Goal: Task Accomplishment & Management: Manage account settings

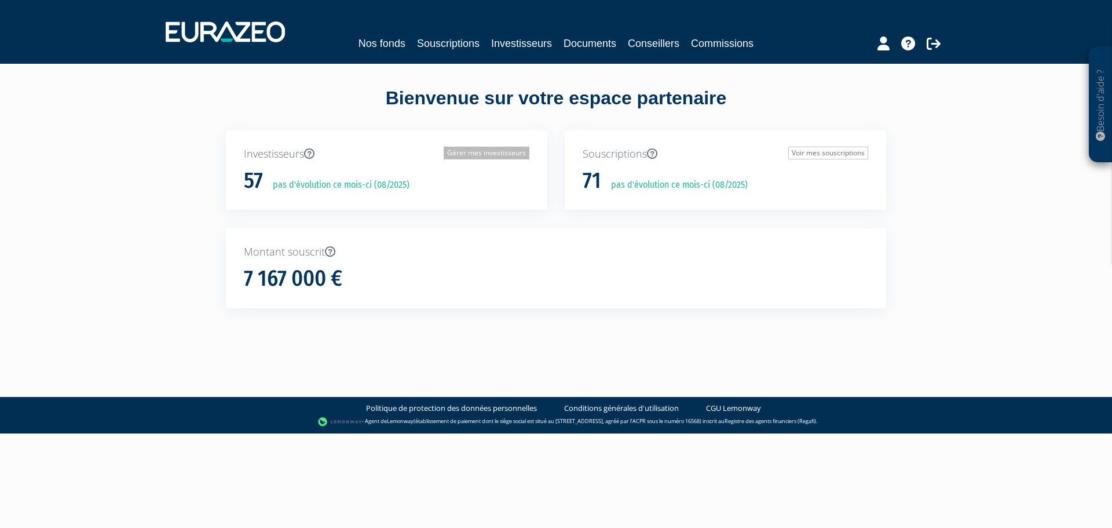
click at [471, 153] on link "Gérer mes investisseurs" at bounding box center [487, 152] width 86 height 13
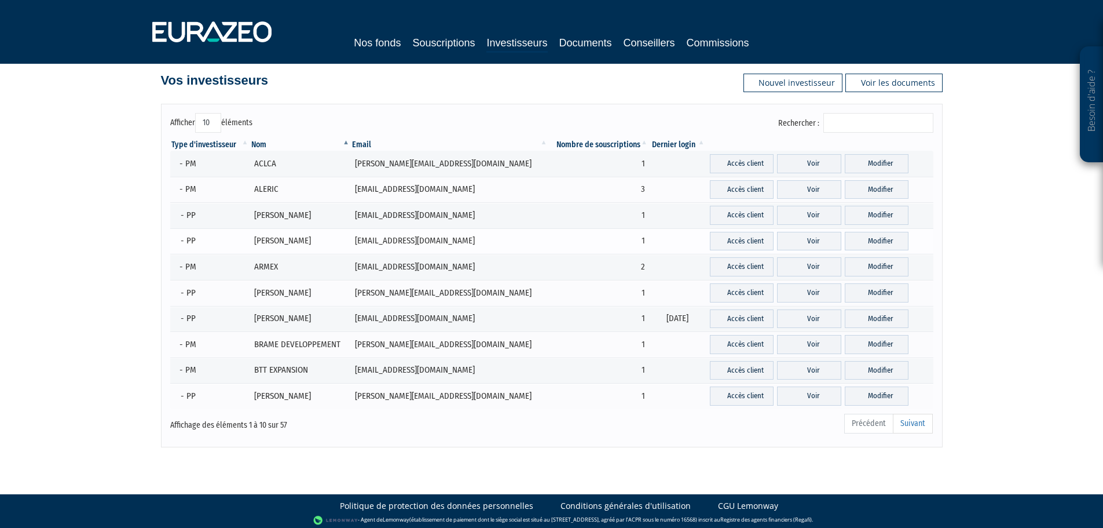
scroll to position [17, 0]
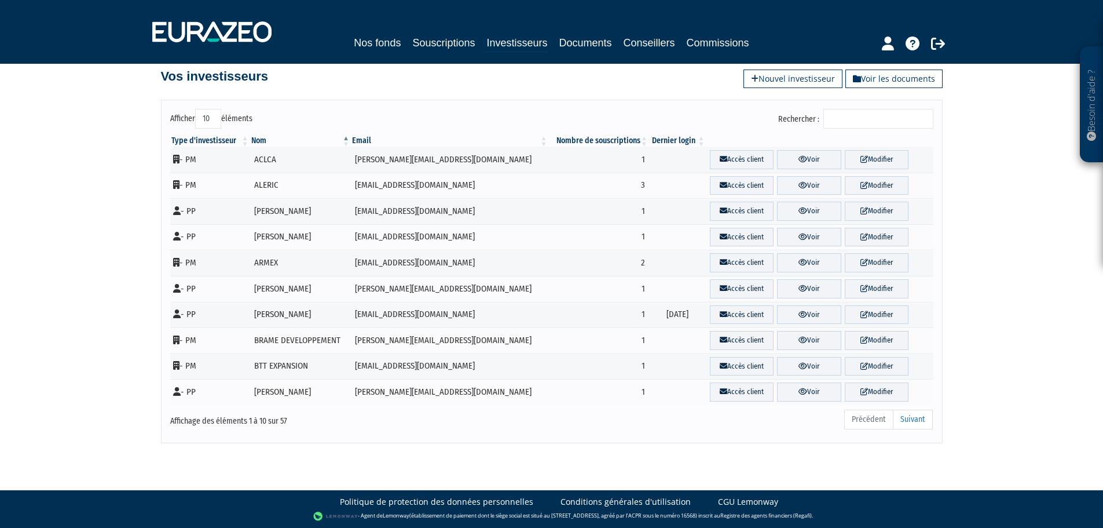
click at [841, 118] on input "Rechercher :" at bounding box center [878, 119] width 110 height 20
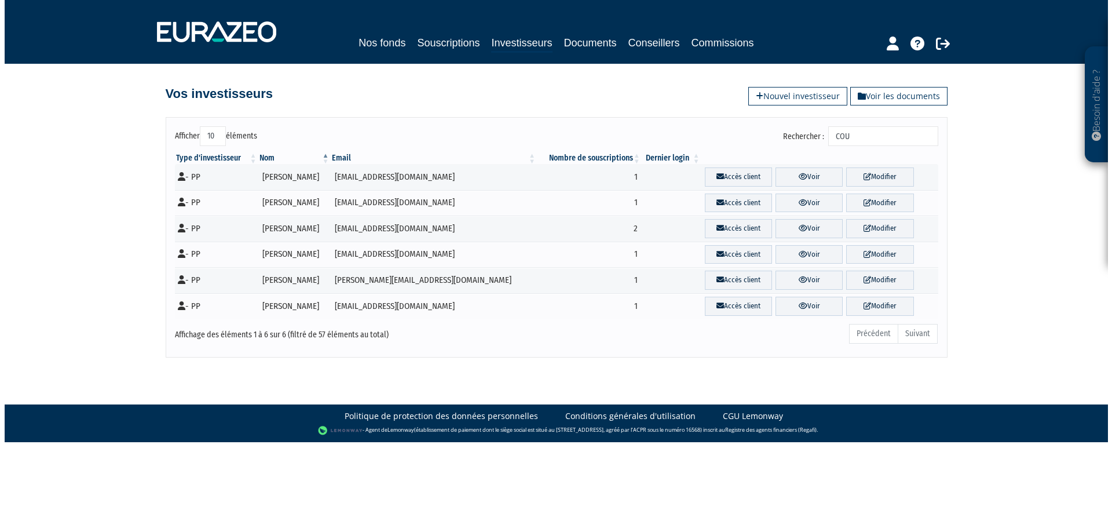
scroll to position [0, 0]
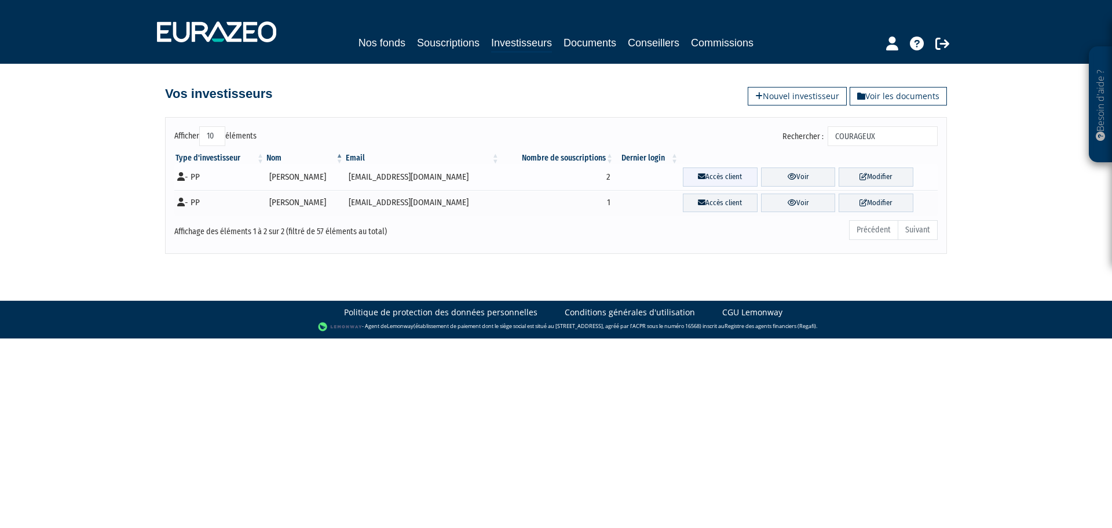
type input "COURAGEUX"
click at [715, 175] on link "Accès client" at bounding box center [720, 176] width 75 height 19
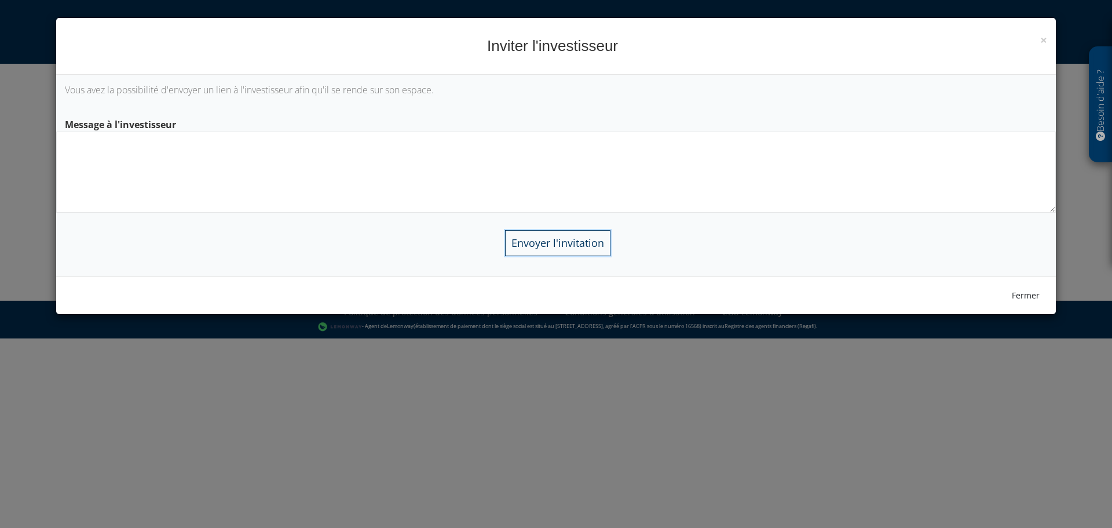
click at [543, 245] on input "Envoyer l'invitation" at bounding box center [557, 243] width 105 height 26
